Goal: Information Seeking & Learning: Learn about a topic

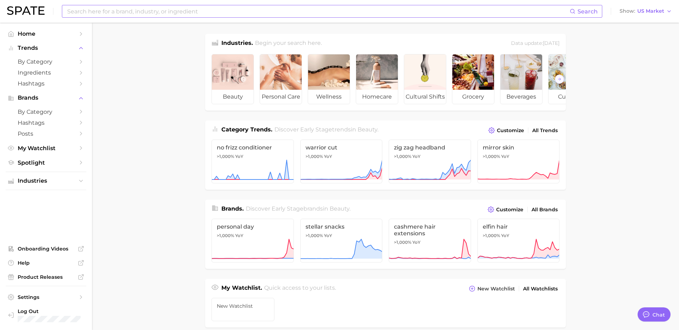
click at [251, 8] on input at bounding box center [317, 11] width 503 height 12
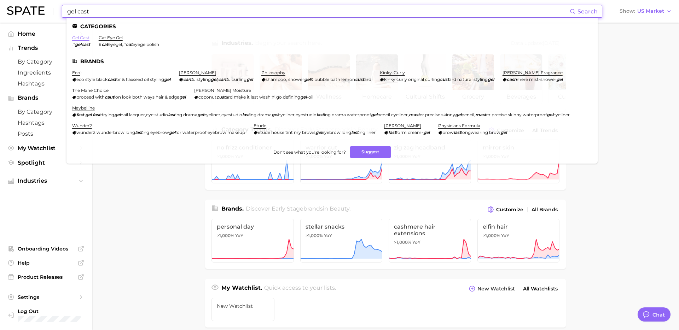
type input "gel cast"
click at [85, 36] on link "gel cast" at bounding box center [80, 37] width 17 height 5
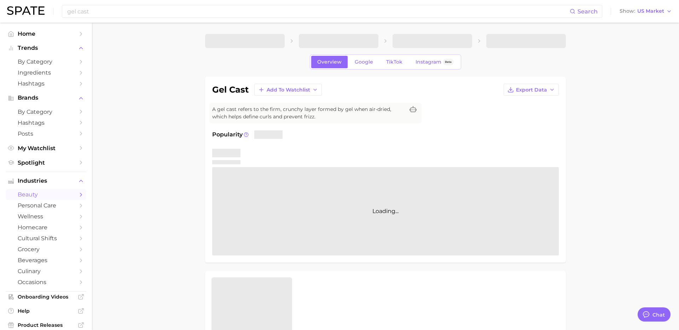
type textarea "x"
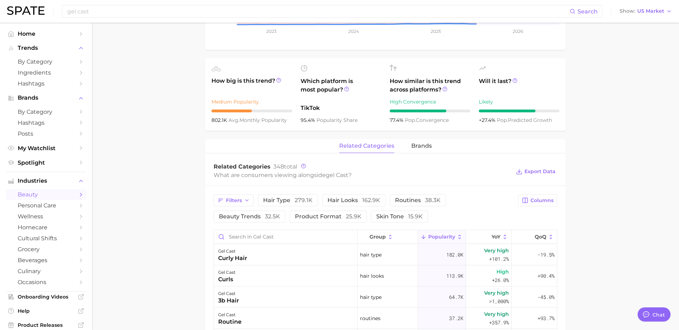
scroll to position [227, 0]
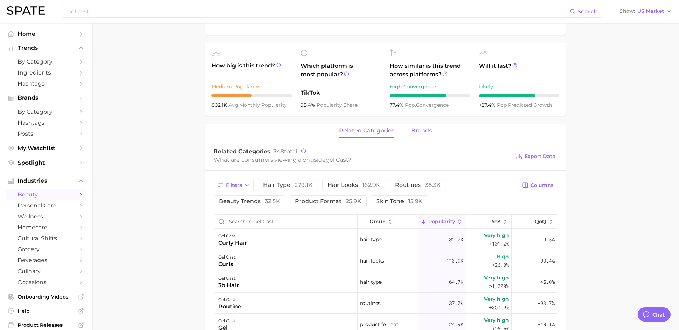
click at [411, 132] on span "brands" at bounding box center [421, 131] width 21 height 6
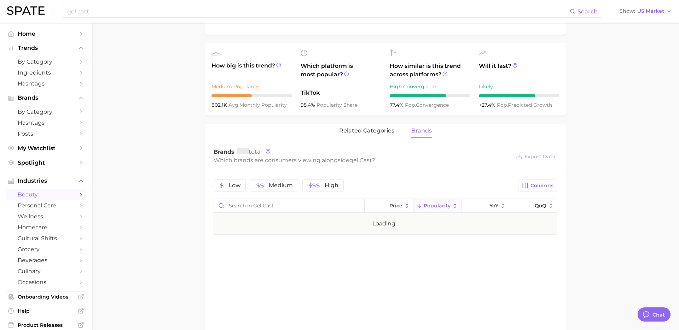
scroll to position [227, 0]
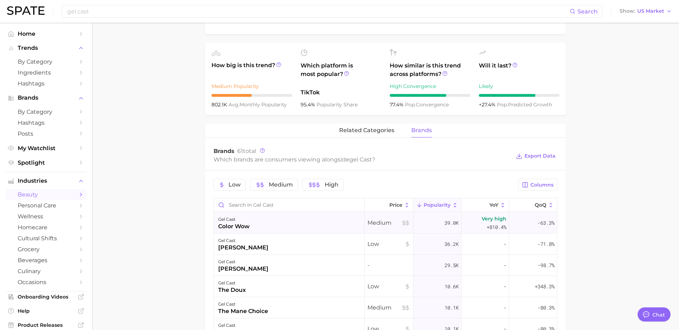
click at [269, 227] on div "gel cast color wow" at bounding box center [289, 223] width 151 height 21
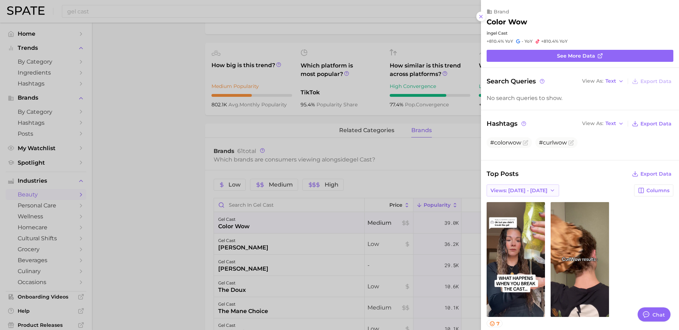
scroll to position [0, 0]
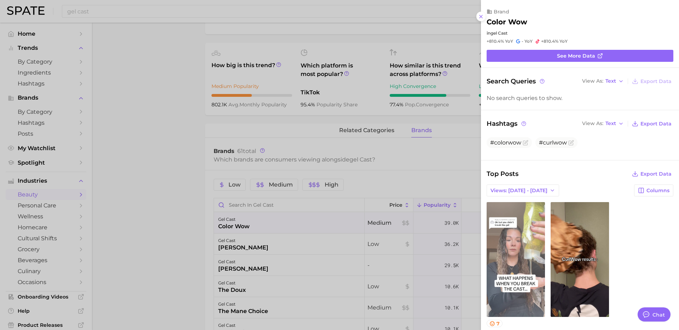
click at [522, 232] on link "view post on TikTok" at bounding box center [516, 259] width 58 height 115
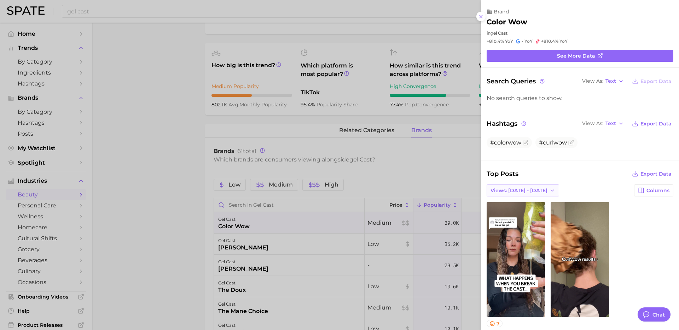
drag, startPoint x: 526, startPoint y: 182, endPoint x: 528, endPoint y: 185, distance: 3.6
click at [527, 184] on div "Top Posts Export Data Views: Aug 10 - 17 Columns view post on TikTok 7 Views 7.…" at bounding box center [580, 256] width 187 height 174
click at [529, 186] on button "Views: Aug 10 - 17" at bounding box center [523, 191] width 72 height 12
click at [517, 217] on span "Total Views" at bounding box center [504, 217] width 29 height 6
click at [594, 58] on span "See more data" at bounding box center [576, 56] width 38 height 6
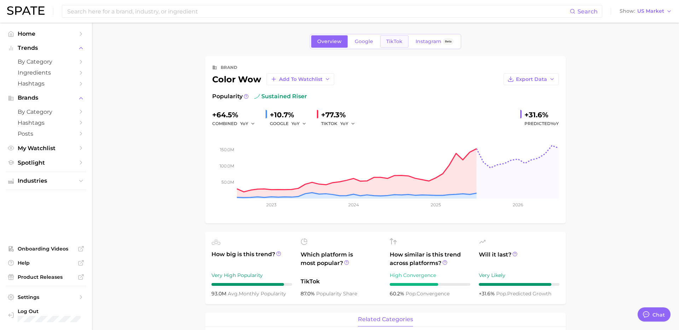
click at [396, 44] on span "TikTok" at bounding box center [394, 42] width 16 height 6
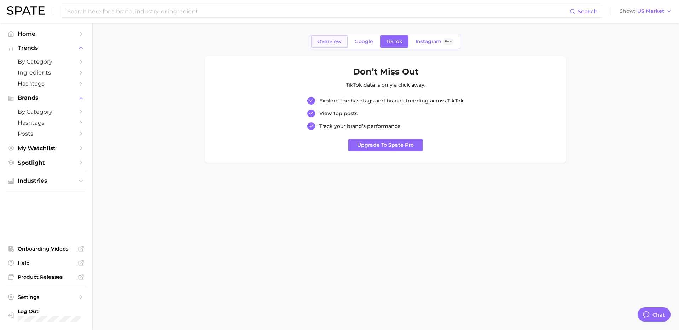
click at [330, 39] on span "Overview" at bounding box center [329, 42] width 24 height 6
